Goal: Information Seeking & Learning: Learn about a topic

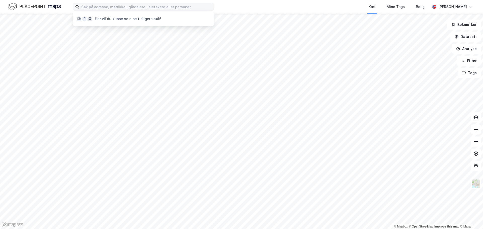
click at [139, 3] on label at bounding box center [143, 7] width 141 height 8
click at [139, 3] on input at bounding box center [146, 7] width 134 height 8
click at [139, 7] on input at bounding box center [146, 7] width 134 height 8
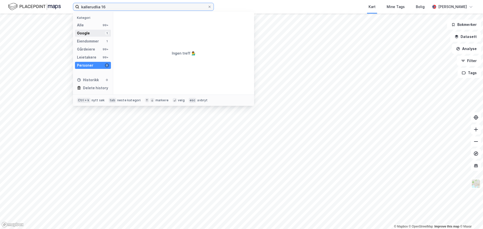
type input "kallerudlia 16"
click at [97, 32] on div "Google 1" at bounding box center [93, 33] width 36 height 7
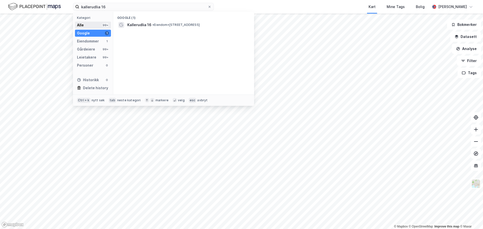
click at [96, 28] on div "Alle 99+" at bounding box center [93, 25] width 36 height 7
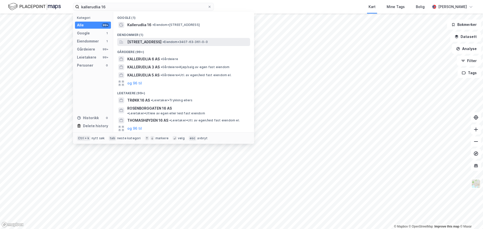
click at [156, 41] on span "[STREET_ADDRESS]" at bounding box center [144, 42] width 34 height 6
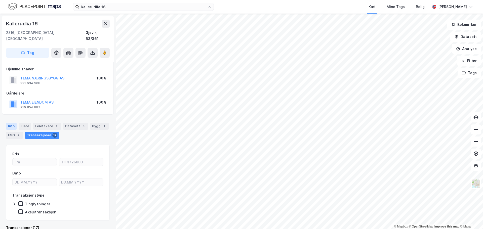
click at [7, 123] on div "Info" at bounding box center [11, 126] width 11 height 7
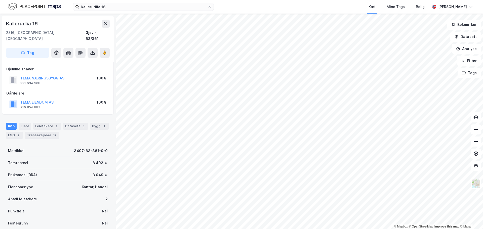
click at [9, 123] on div "Info" at bounding box center [11, 126] width 11 height 7
